Goal: Task Accomplishment & Management: Complete application form

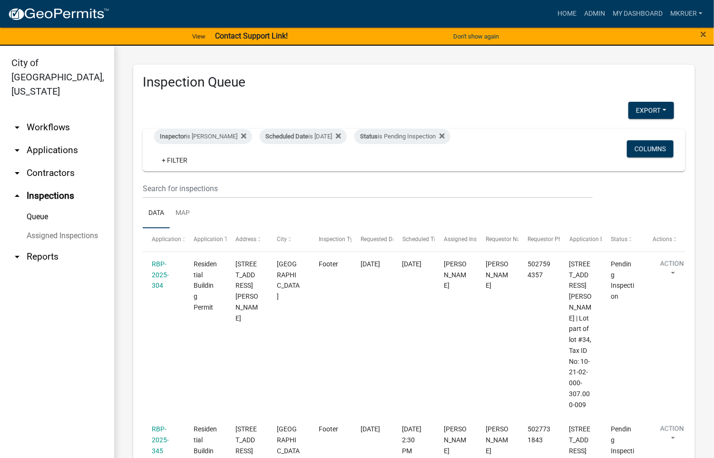
drag, startPoint x: 0, startPoint y: 0, endPoint x: 723, endPoint y: -53, distance: 725.2
click at [713, 0] on html "Internet Explorer does NOT work with GeoPermits. Get a new browser for more sec…" at bounding box center [357, 229] width 714 height 458
click at [328, 137] on div "Scheduled Date is [DATE]" at bounding box center [303, 136] width 87 height 15
click at [326, 172] on input "[DATE]" at bounding box center [297, 171] width 67 height 19
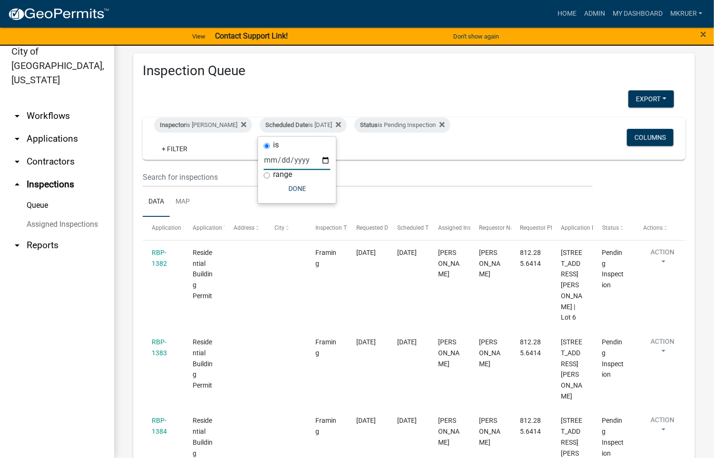
click at [324, 160] on input "[DATE]" at bounding box center [297, 160] width 67 height 19
type input "[DATE]"
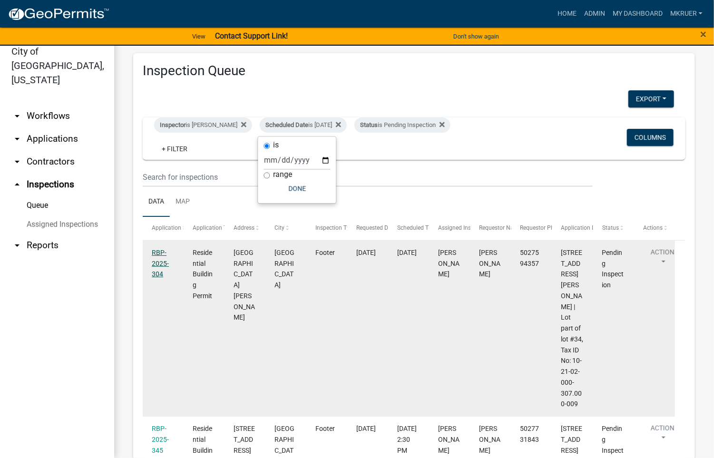
click at [156, 250] on link "RBP-2025-304" at bounding box center [160, 263] width 17 height 29
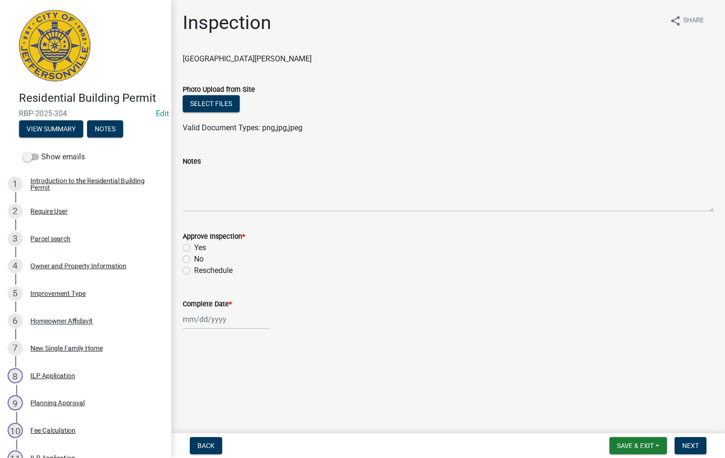
click at [194, 247] on label "Yes" at bounding box center [200, 247] width 12 height 11
click at [194, 247] on input "Yes" at bounding box center [197, 245] width 6 height 6
radio input "true"
click at [207, 322] on input "Complete Date *" at bounding box center [226, 319] width 87 height 19
select select "9"
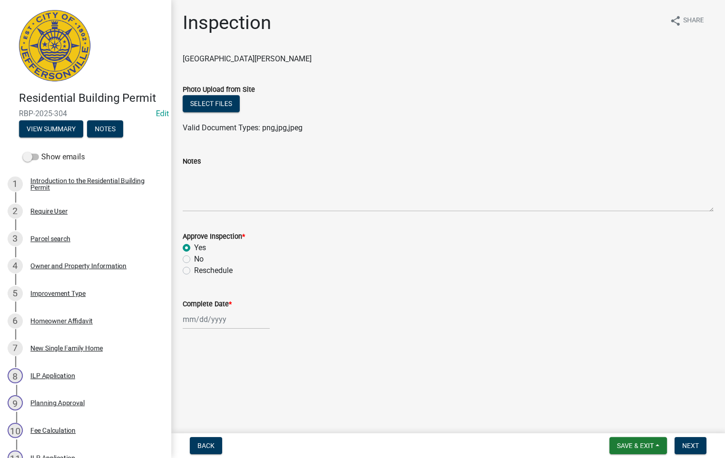
select select "2025"
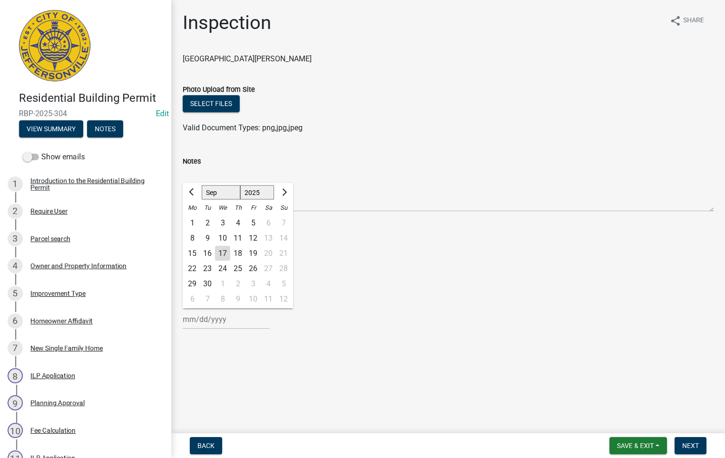
click at [222, 253] on div "17" at bounding box center [222, 253] width 15 height 15
type input "[DATE]"
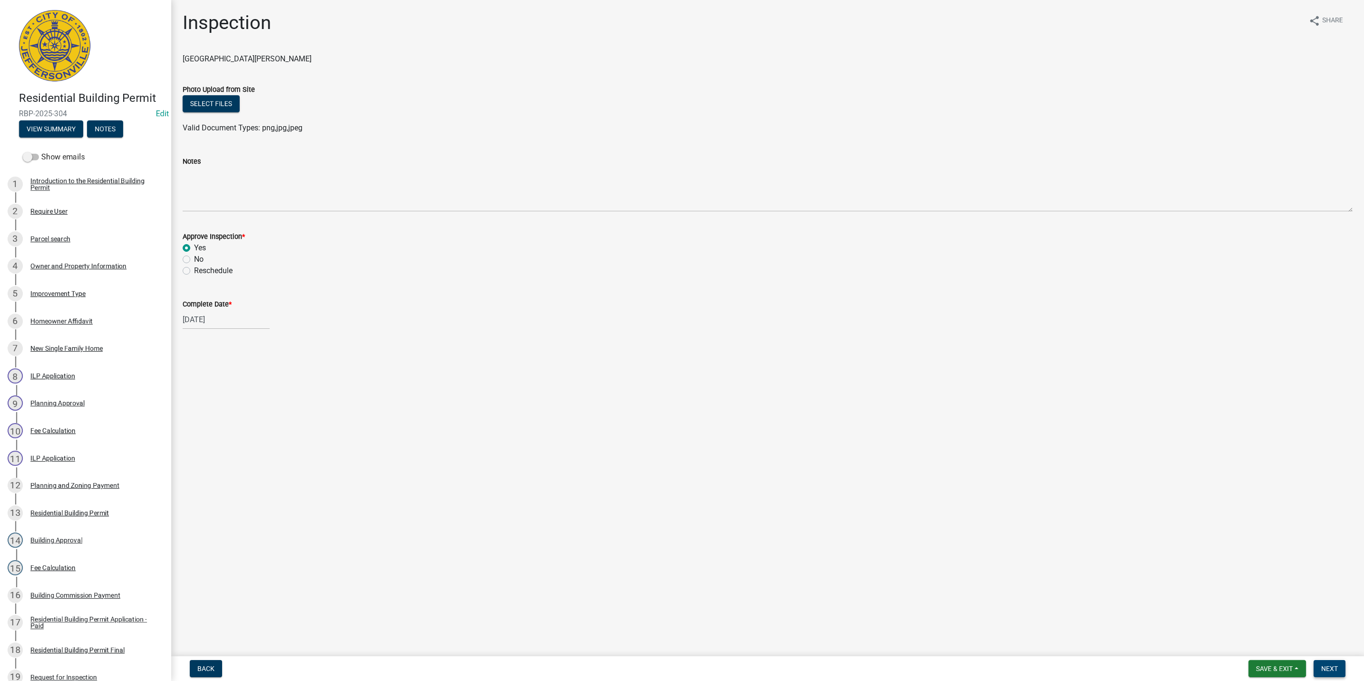
click at [713, 457] on span "Next" at bounding box center [1329, 668] width 17 height 8
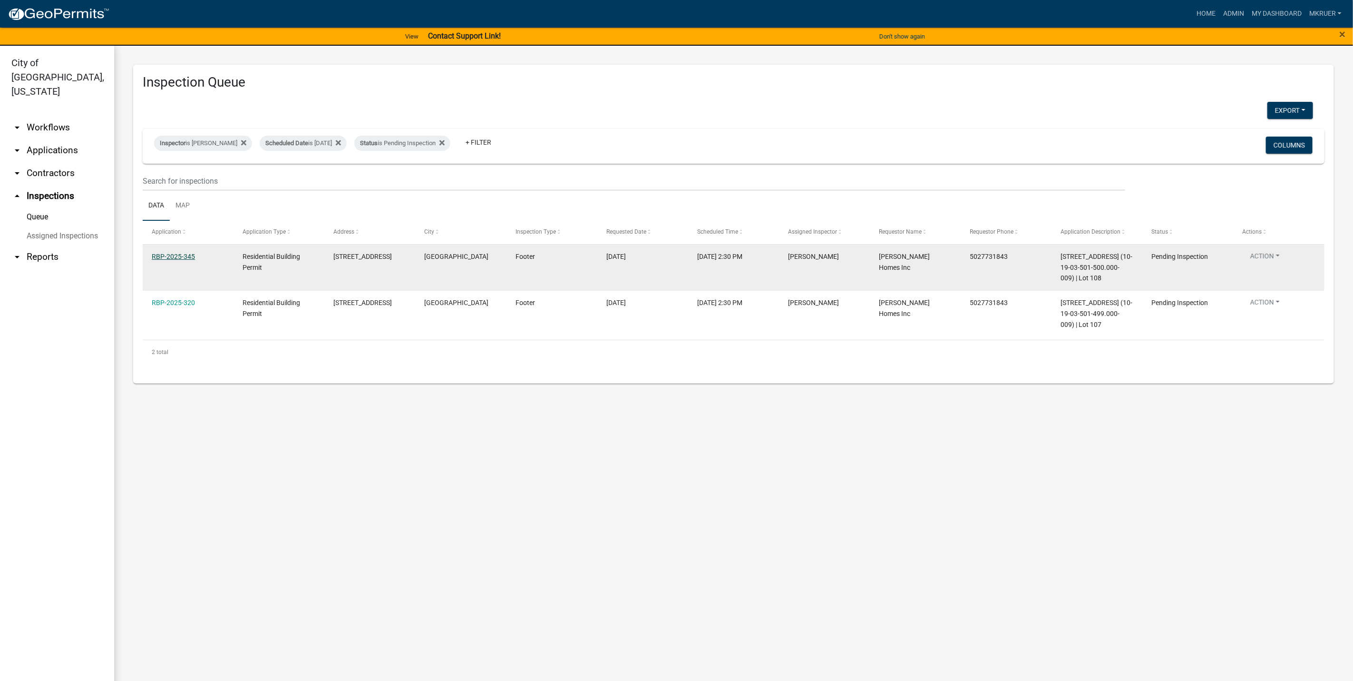
click at [167, 253] on link "RBP-2025-345" at bounding box center [173, 257] width 43 height 8
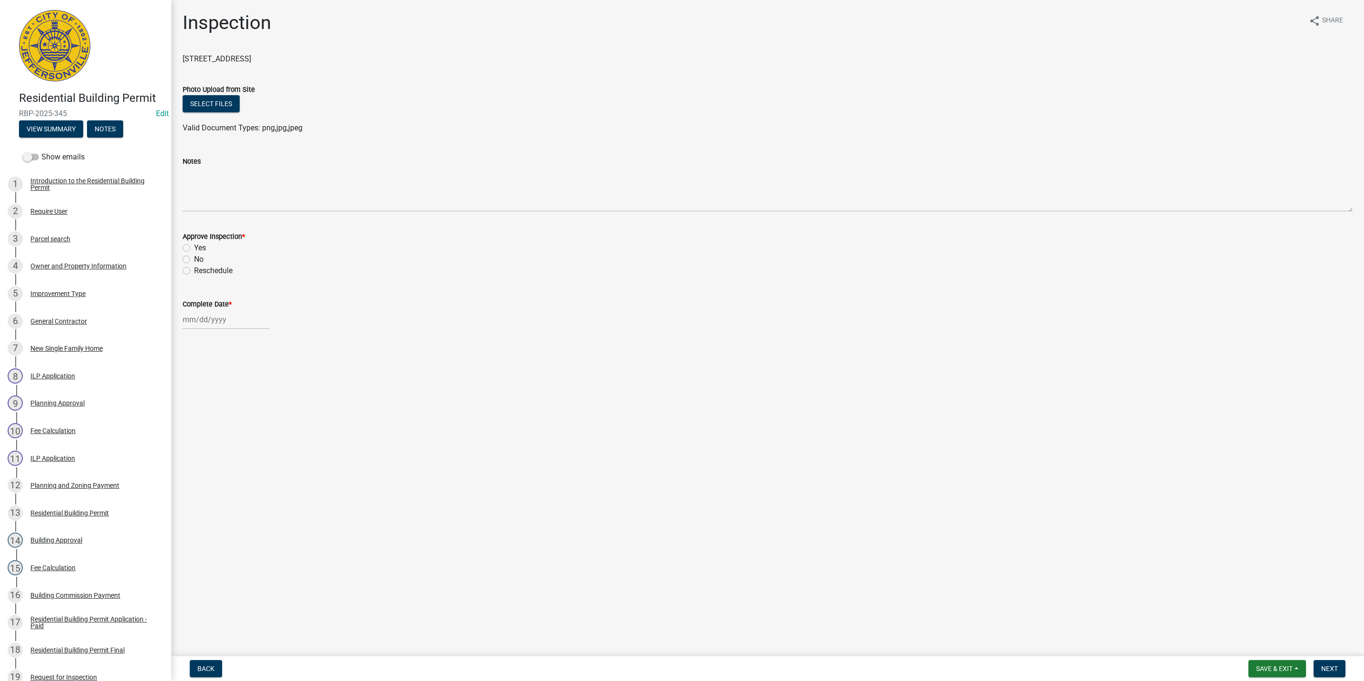
click at [190, 248] on div "Yes" at bounding box center [768, 247] width 1170 height 11
click at [194, 248] on label "Yes" at bounding box center [200, 247] width 12 height 11
click at [194, 248] on input "Yes" at bounding box center [197, 245] width 6 height 6
radio input "true"
select select "9"
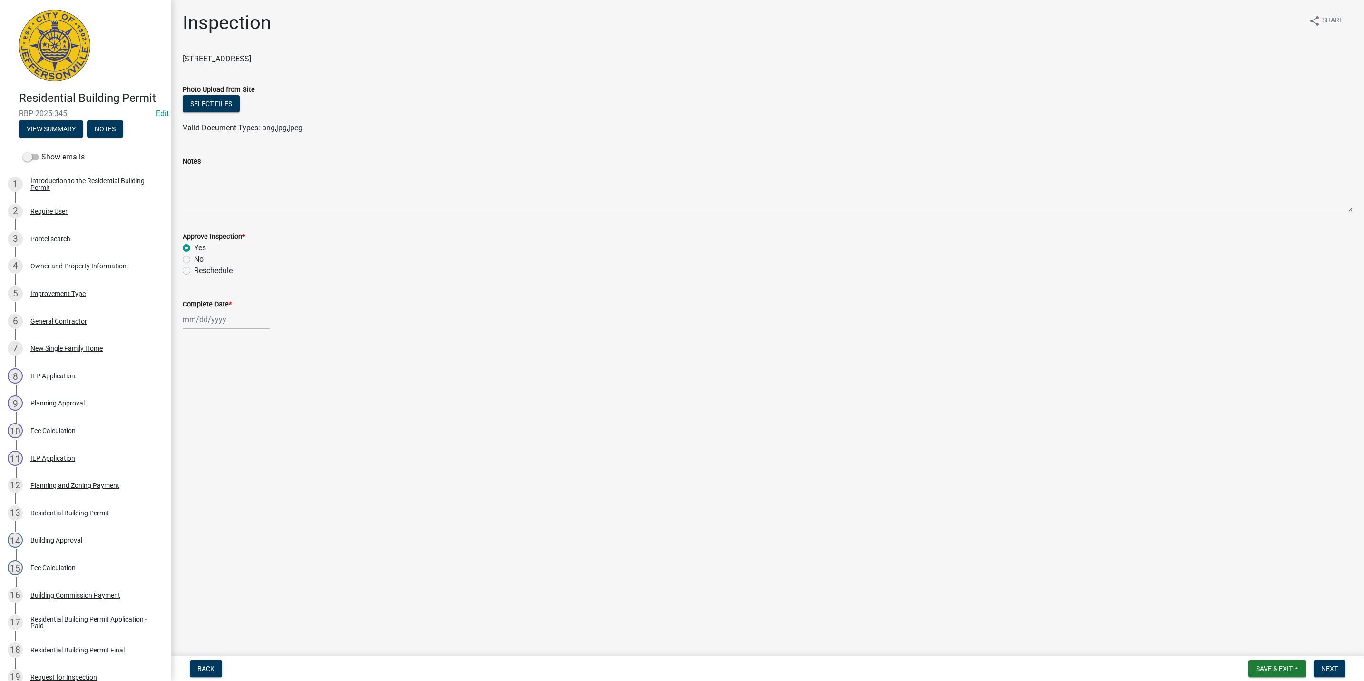
select select "2025"
click at [199, 323] on input "Complete Date *" at bounding box center [226, 319] width 87 height 19
click at [224, 401] on div "17" at bounding box center [222, 400] width 15 height 15
type input "[DATE]"
click at [713, 457] on span "Next" at bounding box center [1329, 668] width 17 height 8
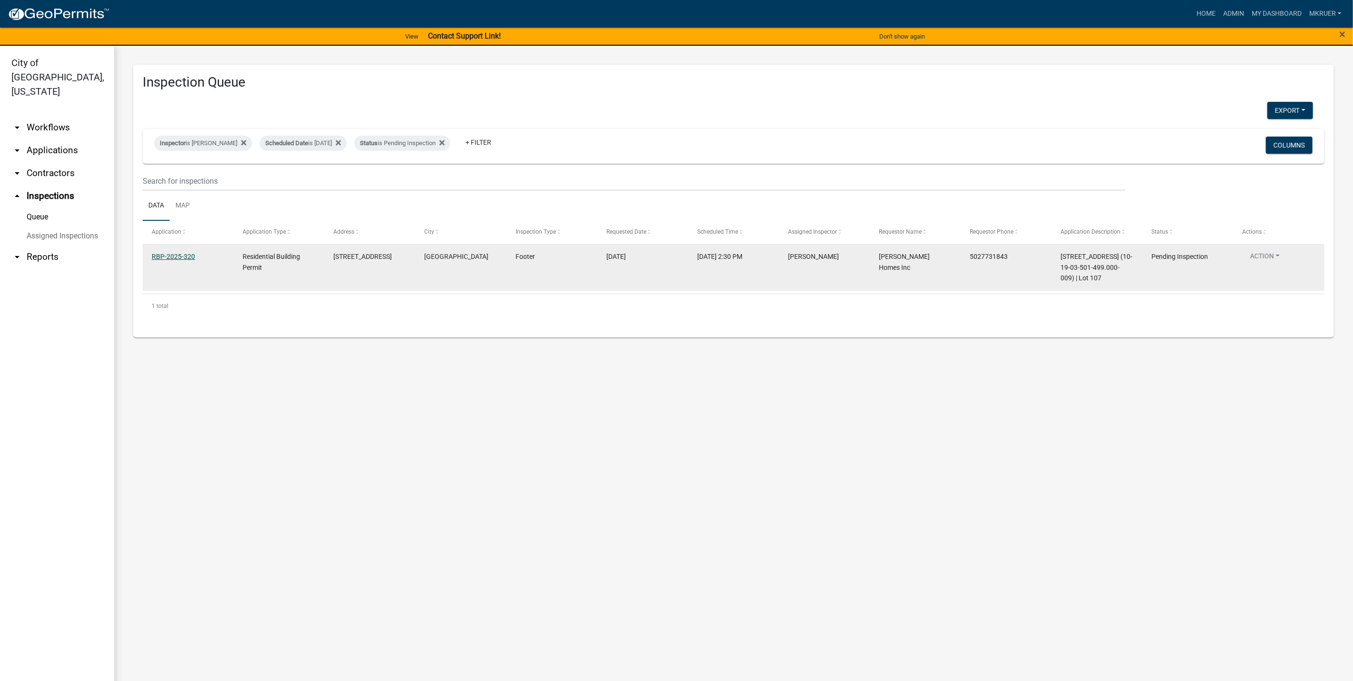
click at [175, 255] on link "RBP-2025-320" at bounding box center [173, 257] width 43 height 8
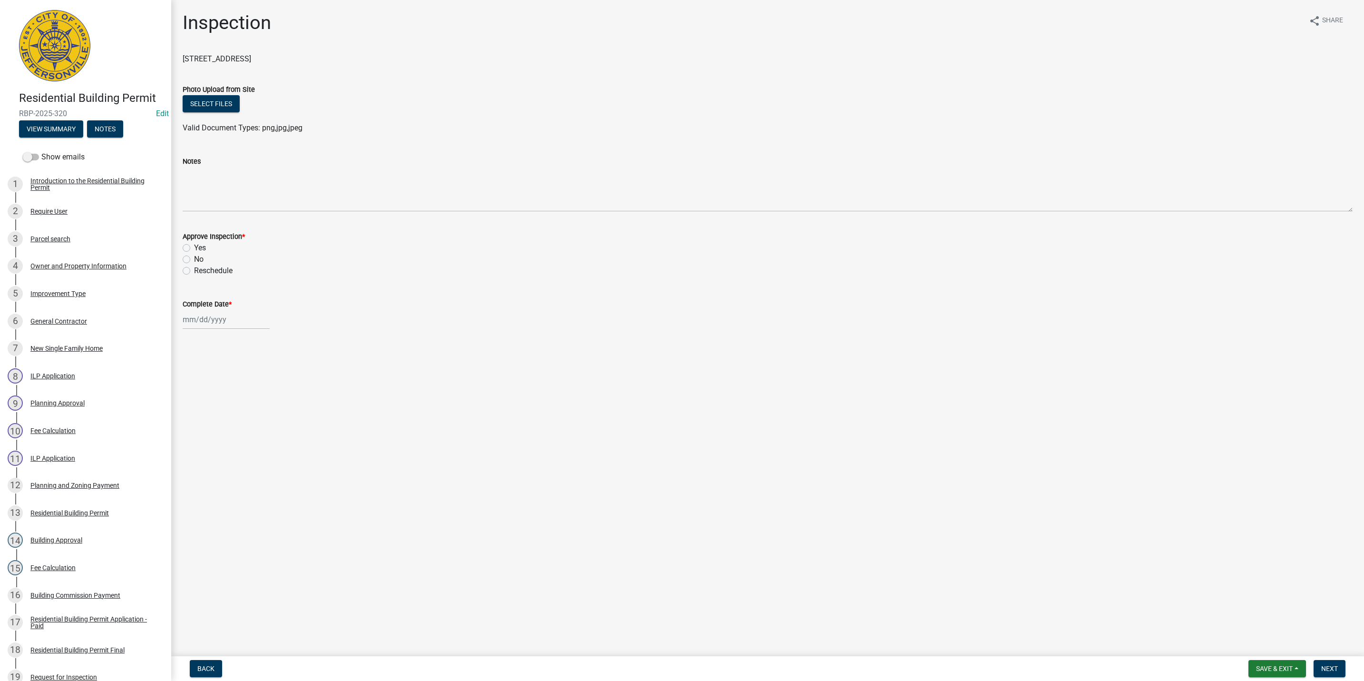
click at [194, 247] on label "Yes" at bounding box center [200, 247] width 12 height 11
click at [194, 247] on input "Yes" at bounding box center [197, 245] width 6 height 6
radio input "true"
click at [198, 322] on div at bounding box center [226, 319] width 87 height 19
select select "9"
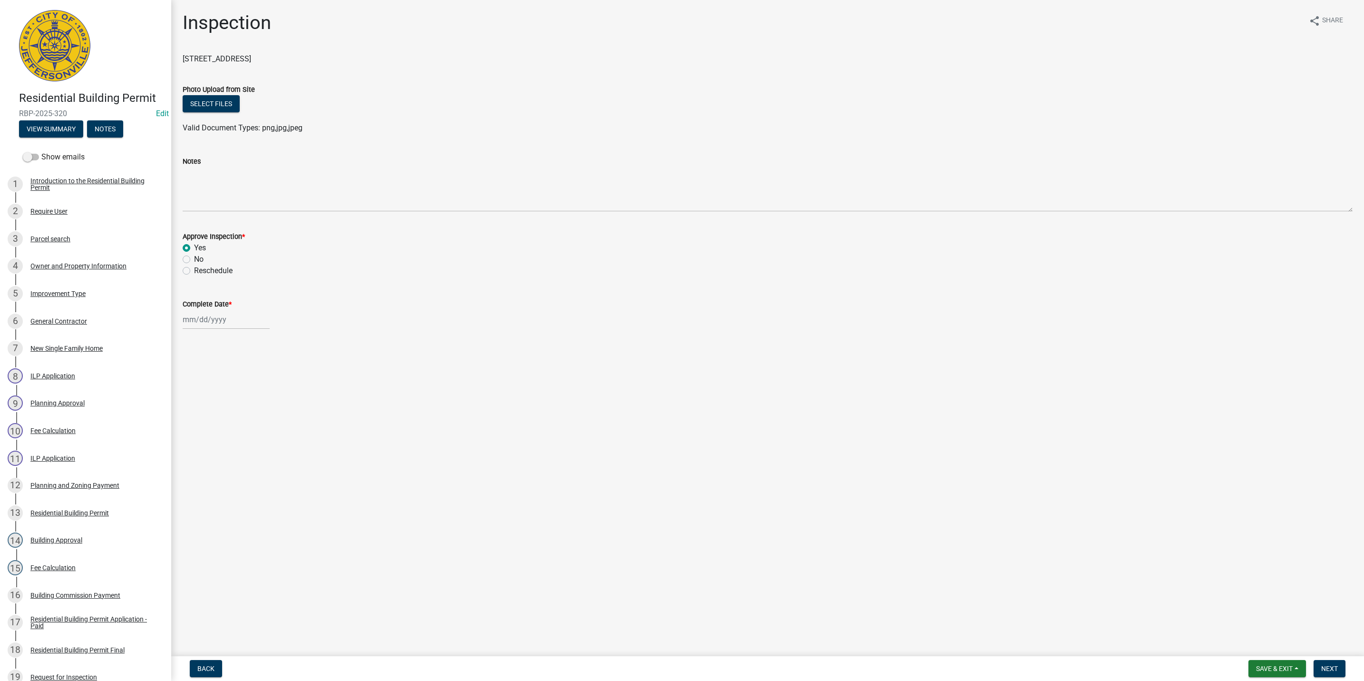
select select "2025"
click at [223, 397] on div "17" at bounding box center [222, 400] width 15 height 15
type input "[DATE]"
click at [713, 457] on span "Next" at bounding box center [1329, 668] width 17 height 8
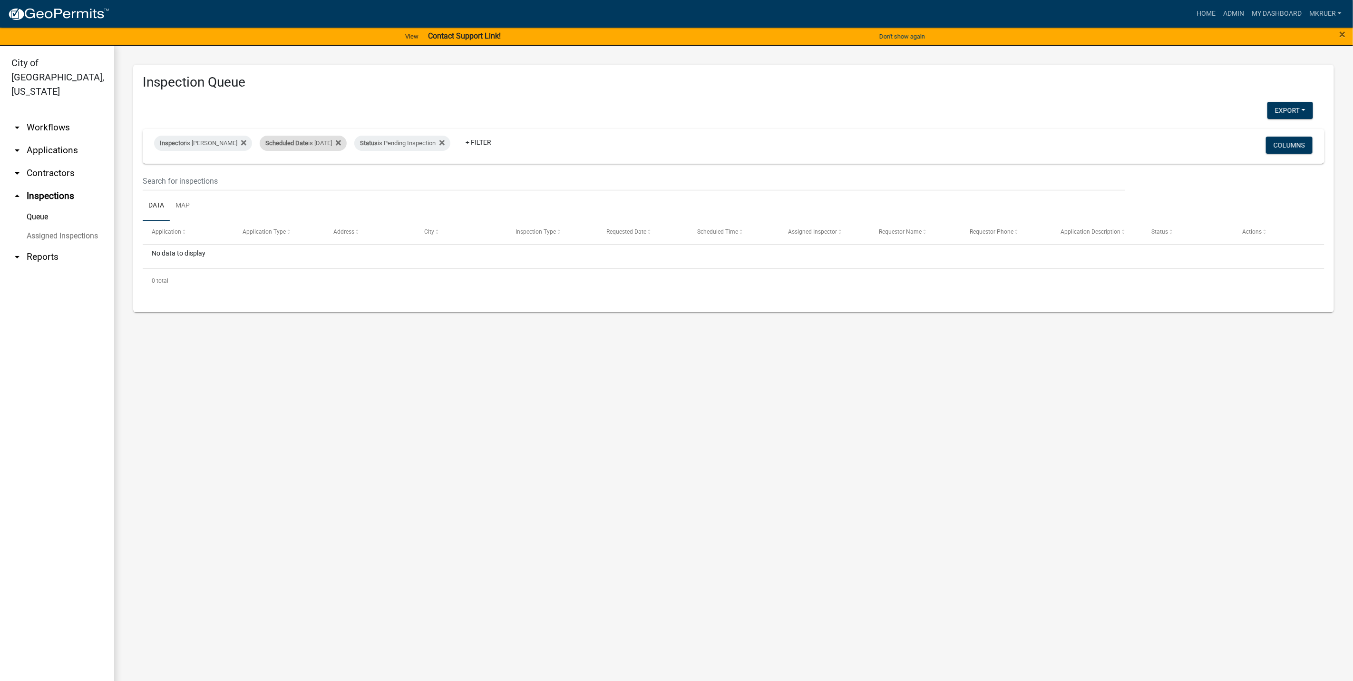
click at [326, 141] on div "Scheduled Date is [DATE]" at bounding box center [303, 143] width 87 height 15
click at [324, 180] on input "[DATE]" at bounding box center [297, 178] width 67 height 19
type input "[DATE]"
